Goal: Task Accomplishment & Management: Manage account settings

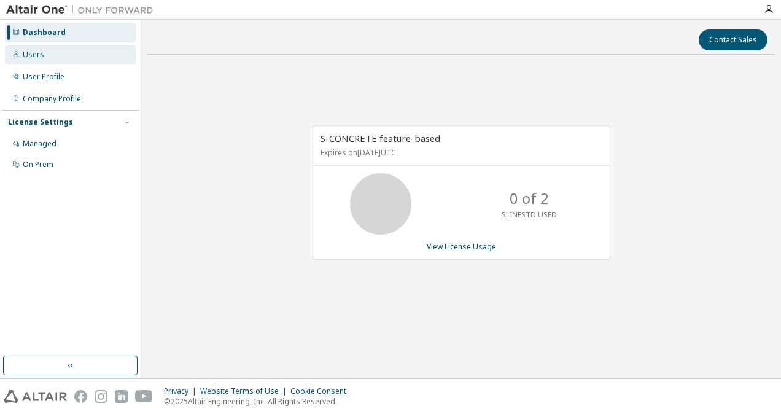
click at [60, 56] on div "Users" at bounding box center [70, 55] width 131 height 20
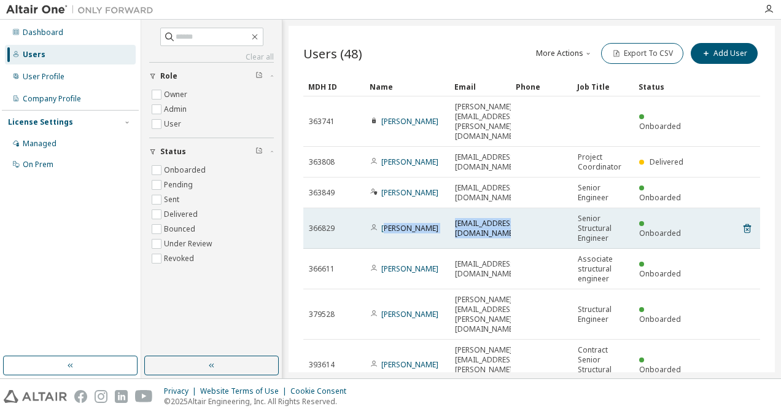
drag, startPoint x: 384, startPoint y: 216, endPoint x: 571, endPoint y: 217, distance: 186.5
click at [571, 217] on tr "366829 Kholoud Elwan Kholoud.Elwan@BuroHappold.com Senior Structural Engineer O…" at bounding box center [531, 228] width 457 height 40
click at [466, 214] on td "Kholoud.Elwan@BuroHappold.com" at bounding box center [479, 228] width 61 height 40
